Goal: Find specific page/section: Find specific page/section

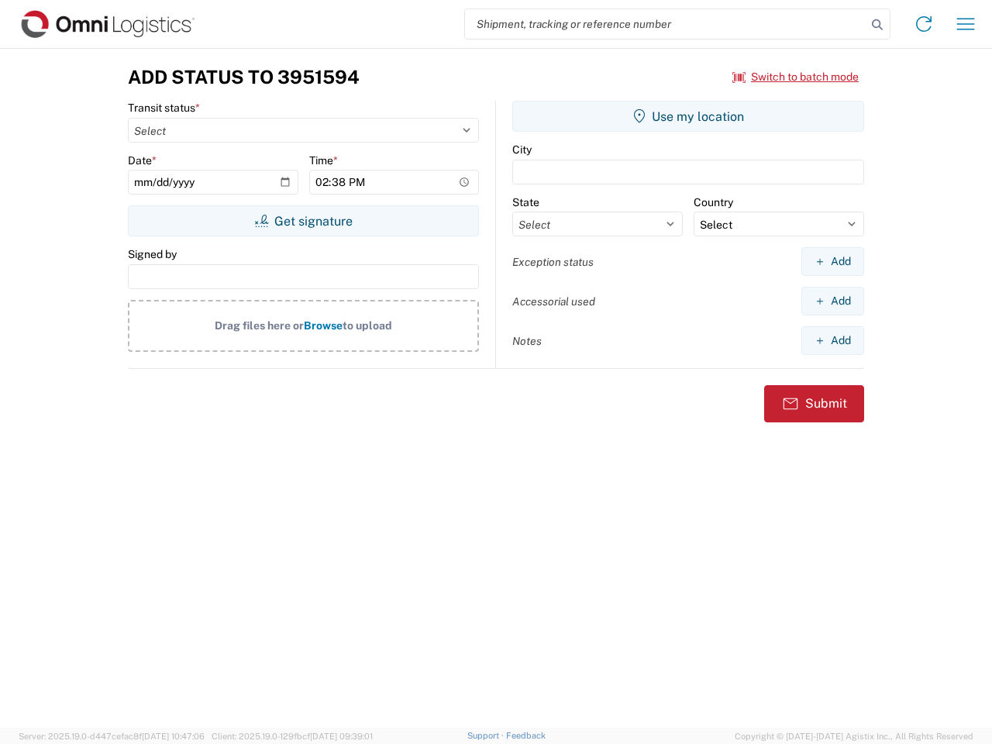
click at [666, 24] on input "search" at bounding box center [665, 23] width 401 height 29
click at [877, 25] on icon at bounding box center [877, 25] width 22 height 22
click at [924, 24] on icon at bounding box center [923, 24] width 25 height 25
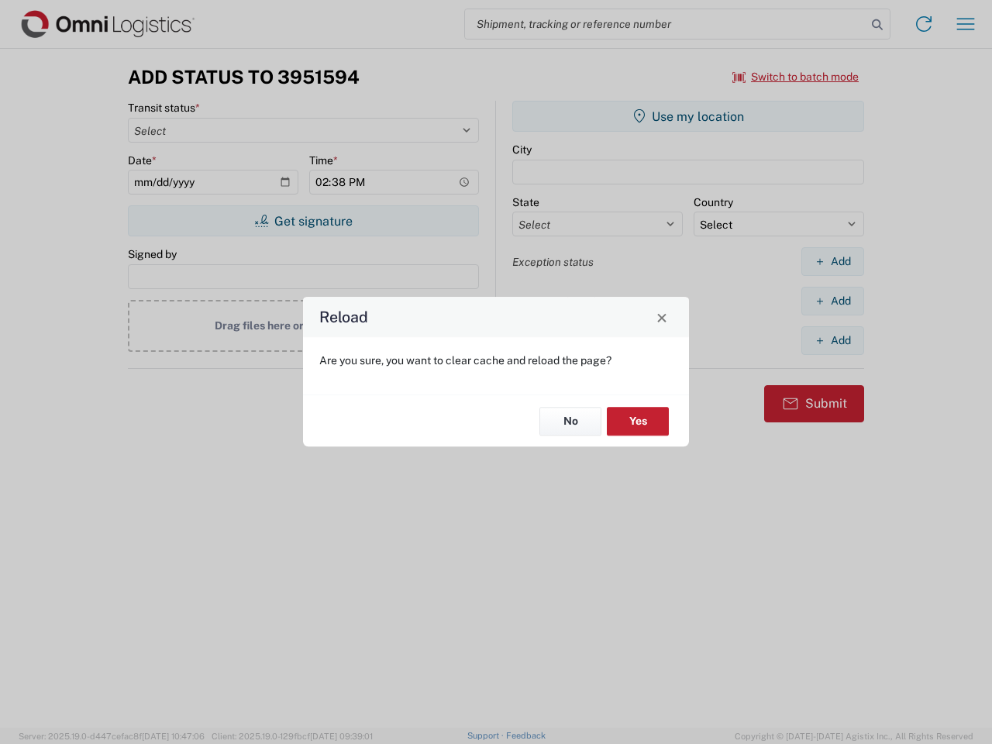
click at [965, 24] on div "Reload Are you sure, you want to clear cache and reload the page? No Yes" at bounding box center [496, 372] width 992 height 744
click at [796, 77] on div "Reload Are you sure, you want to clear cache and reload the page? No Yes" at bounding box center [496, 372] width 992 height 744
click at [303, 221] on div "Reload Are you sure, you want to clear cache and reload the page? No Yes" at bounding box center [496, 372] width 992 height 744
click at [688, 116] on div "Reload Are you sure, you want to clear cache and reload the page? No Yes" at bounding box center [496, 372] width 992 height 744
click at [832, 261] on div "Reload Are you sure, you want to clear cache and reload the page? No Yes" at bounding box center [496, 372] width 992 height 744
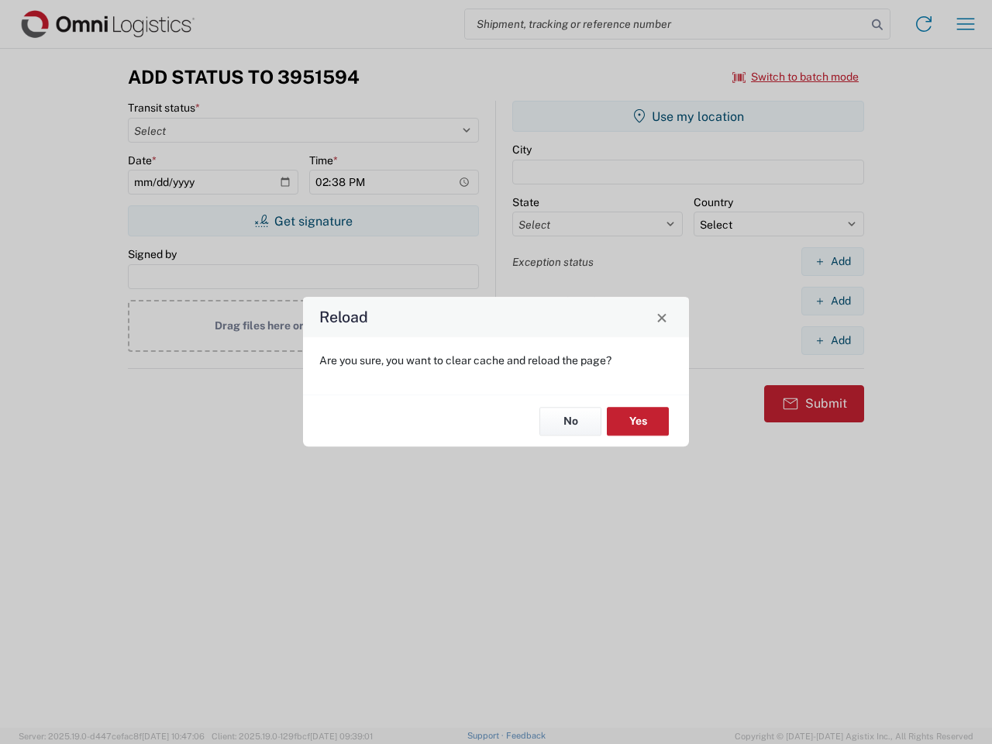
click at [832, 301] on div "Reload Are you sure, you want to clear cache and reload the page? No Yes" at bounding box center [496, 372] width 992 height 744
click at [832, 340] on div "Reload Are you sure, you want to clear cache and reload the page? No Yes" at bounding box center [496, 372] width 992 height 744
